Goal: Task Accomplishment & Management: Complete application form

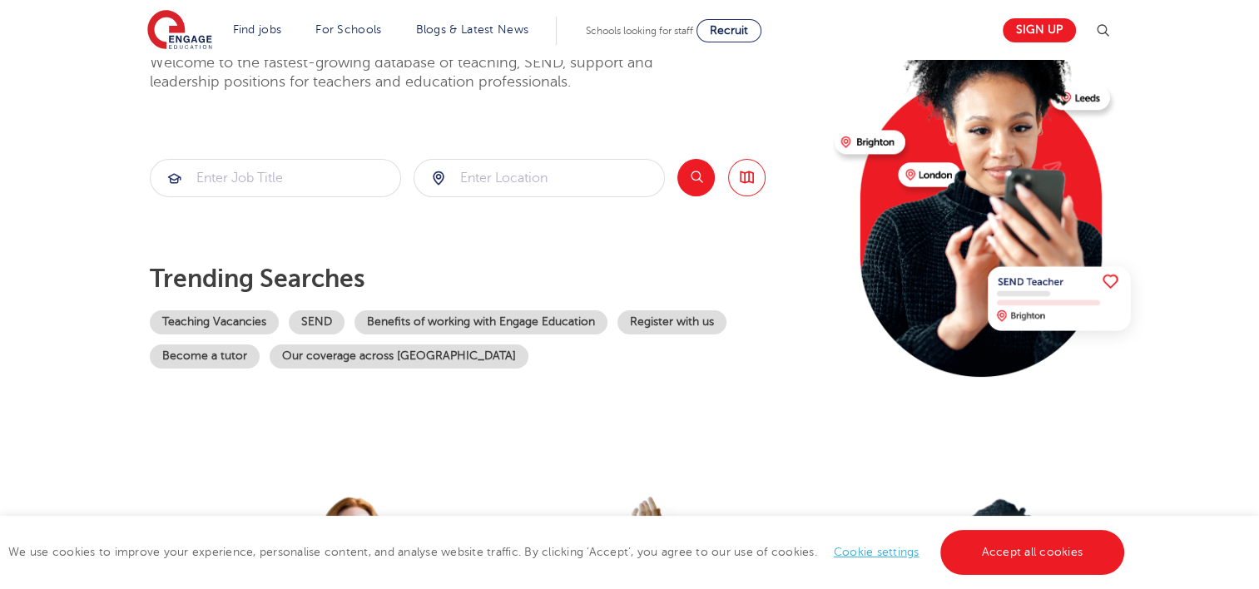
scroll to position [416, 0]
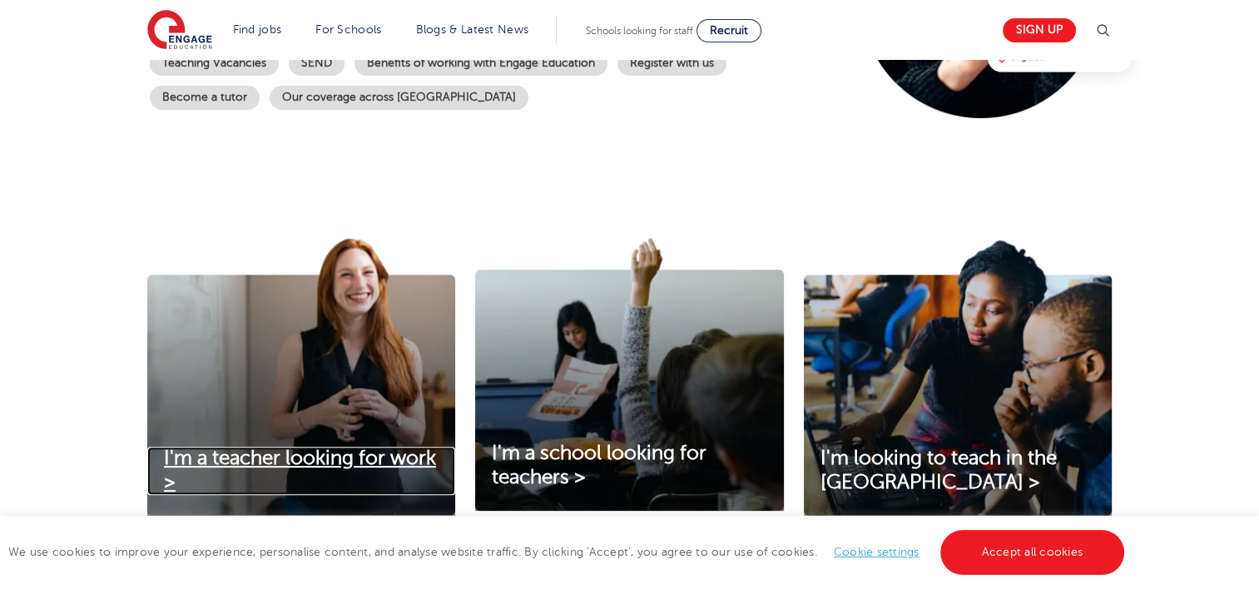
click at [326, 451] on span "I'm a teacher looking for work >" at bounding box center [300, 470] width 272 height 47
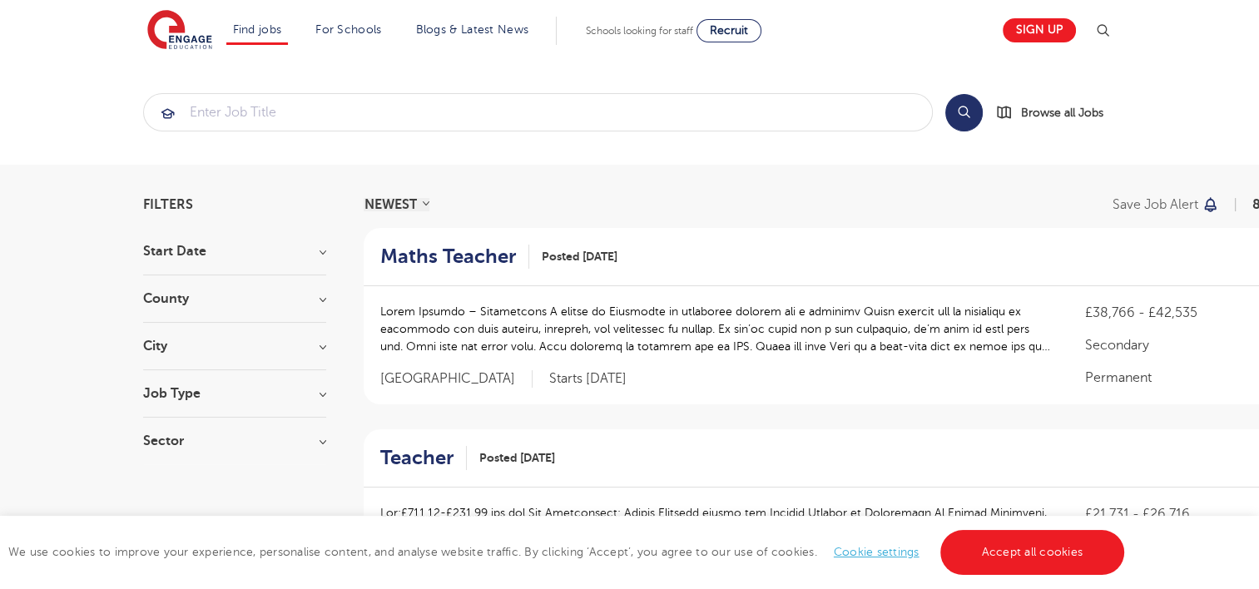
click at [321, 300] on h3 "County" at bounding box center [234, 298] width 183 height 13
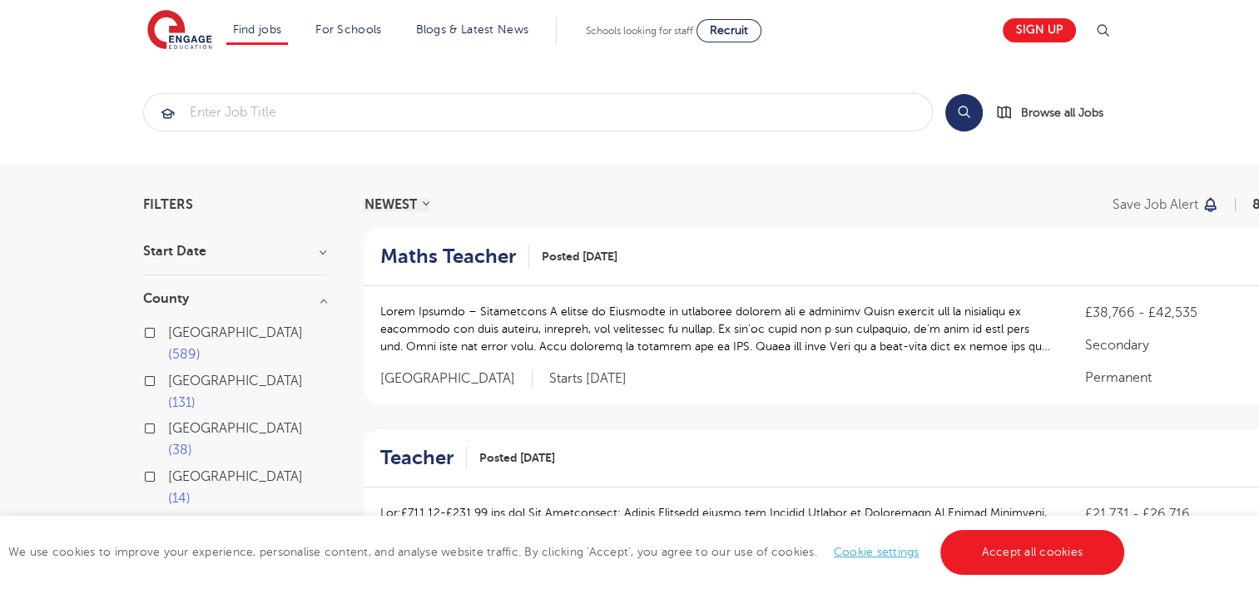
click at [191, 333] on span "[GEOGRAPHIC_DATA]" at bounding box center [235, 332] width 135 height 15
click at [179, 333] on input "[GEOGRAPHIC_DATA] 589" at bounding box center [173, 330] width 11 height 11
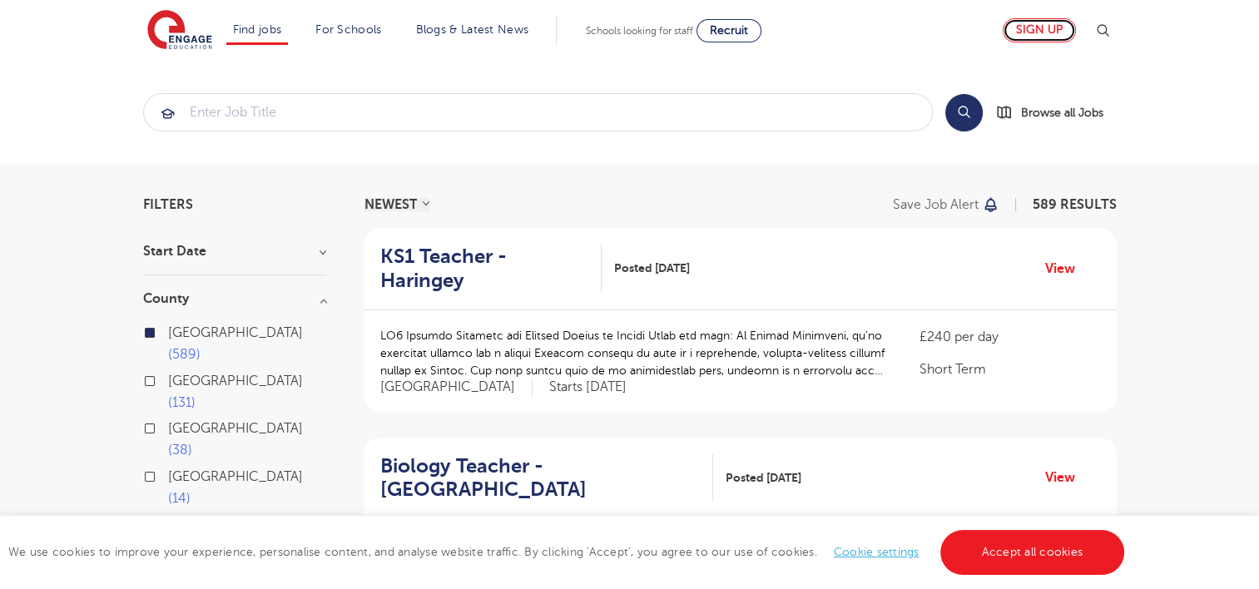
click at [1045, 33] on link "Sign up" at bounding box center [1039, 30] width 73 height 24
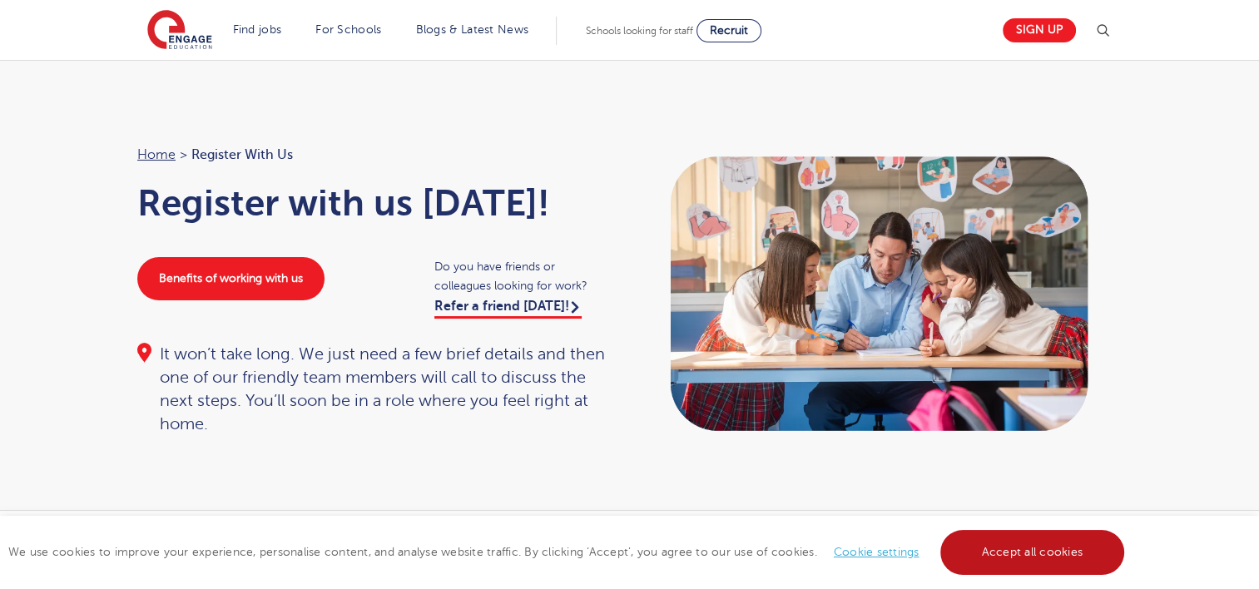
click at [1009, 546] on link "Accept all cookies" at bounding box center [1033, 552] width 185 height 45
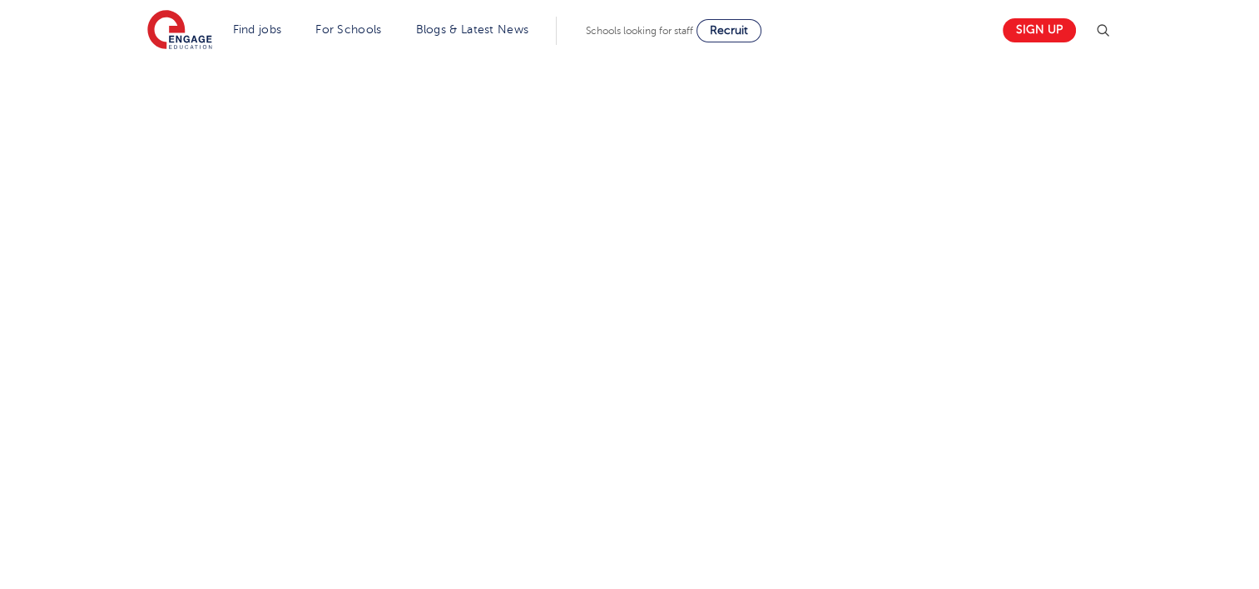
scroll to position [613, 0]
